Goal: Task Accomplishment & Management: Manage account settings

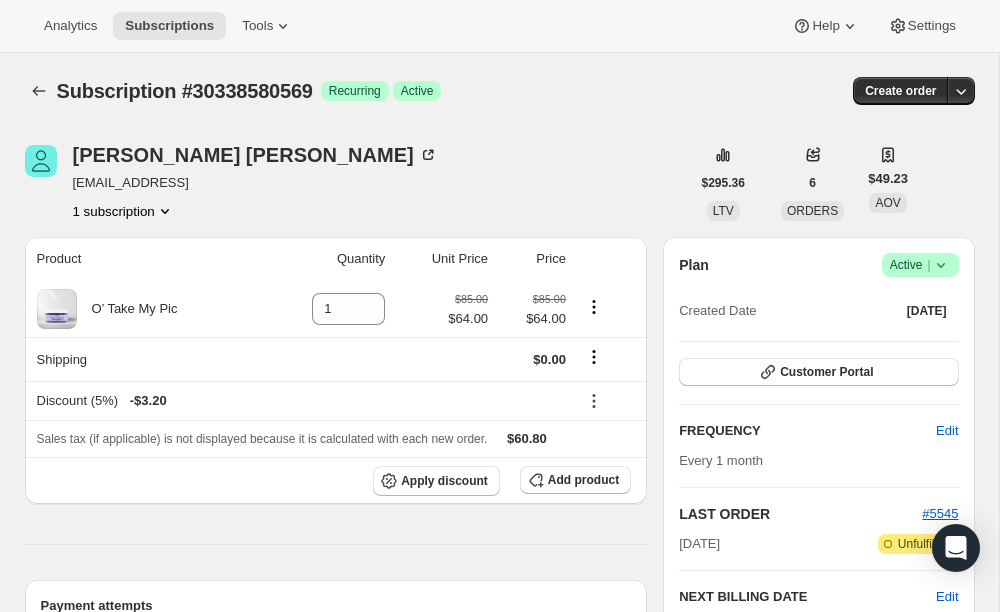
click at [944, 271] on icon at bounding box center [941, 265] width 20 height 20
click at [926, 327] on button "Cancel subscription" at bounding box center [914, 338] width 125 height 32
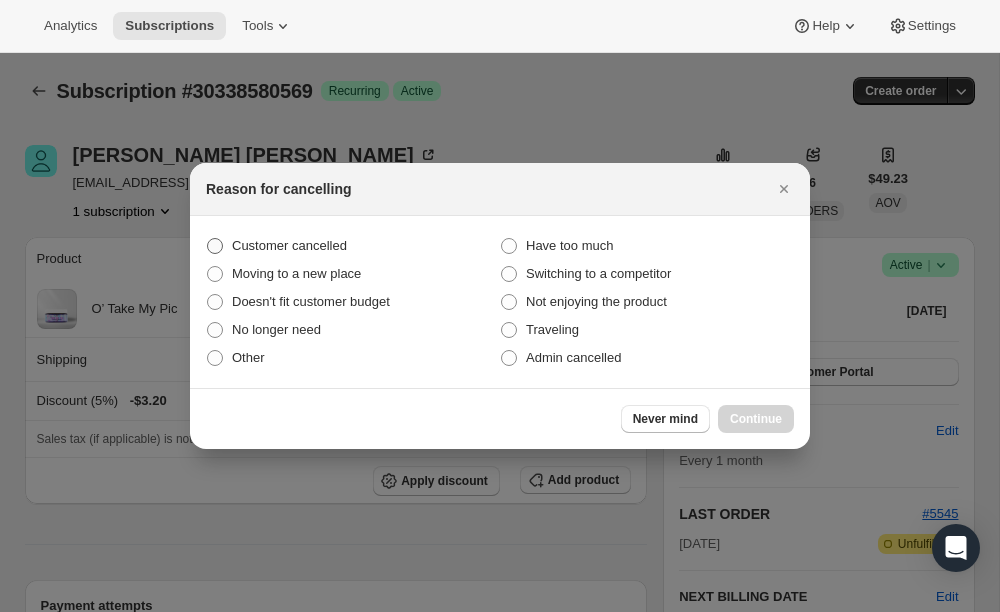
click at [334, 235] on label "Customer cancelled" at bounding box center [353, 246] width 294 height 28
click at [208, 238] on input "Customer cancelled" at bounding box center [207, 238] width 1 height 1
radio input "true"
click at [733, 421] on span "Continue" at bounding box center [756, 419] width 52 height 16
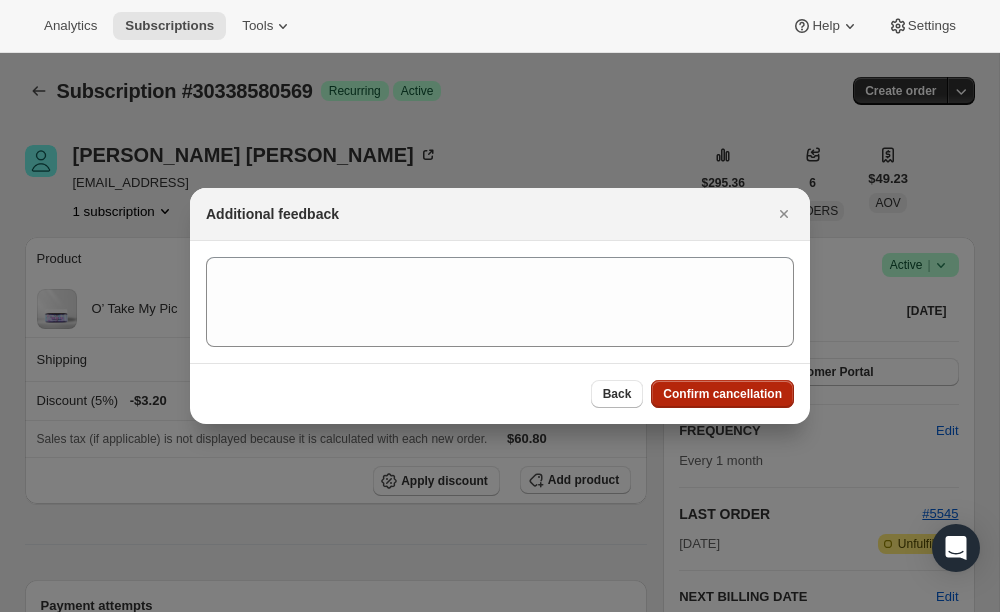
click at [707, 380] on button "Confirm cancellation" at bounding box center [722, 394] width 143 height 28
